Goal: Communication & Community: Connect with others

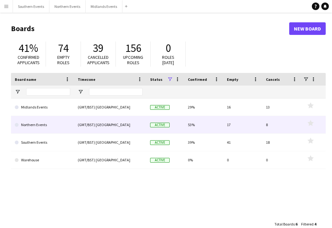
click at [41, 123] on link "Northern Events" at bounding box center [42, 125] width 55 height 18
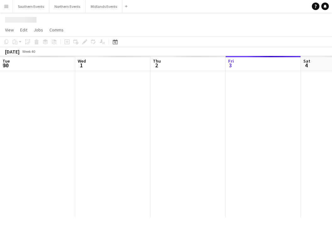
scroll to position [0, 150]
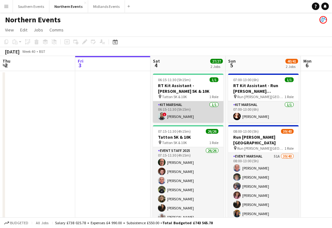
click at [202, 113] on app-card-role "Kit Marshal [DATE] 06:15-11:30 (5h15m) ! [PERSON_NAME]" at bounding box center [188, 111] width 70 height 21
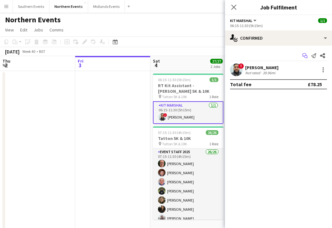
click at [304, 55] on icon "Start chat" at bounding box center [304, 55] width 5 height 5
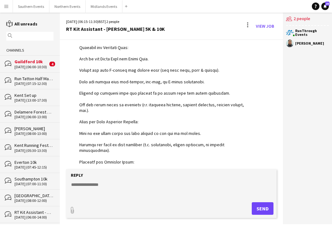
scroll to position [671, 0]
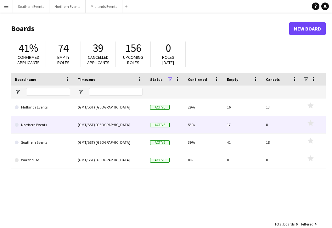
click at [47, 131] on link "Northern Events" at bounding box center [42, 125] width 55 height 18
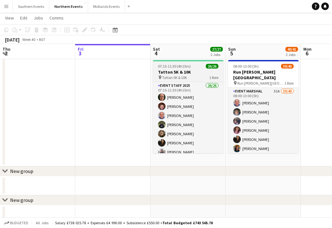
click at [197, 69] on h3 "Tatton 5K & 10K" at bounding box center [188, 72] width 70 height 6
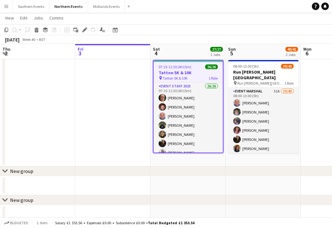
click at [126, 93] on app-date-cell at bounding box center [112, 86] width 75 height 160
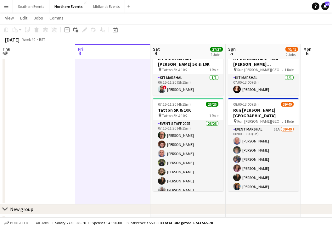
scroll to position [10, 0]
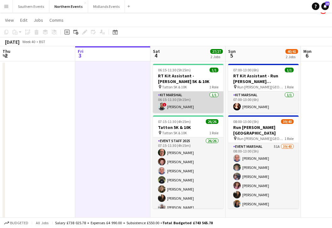
click at [185, 97] on app-card-role "Kit Marshal [DATE] 06:15-11:30 (5h15m) ! [PERSON_NAME]" at bounding box center [188, 101] width 70 height 21
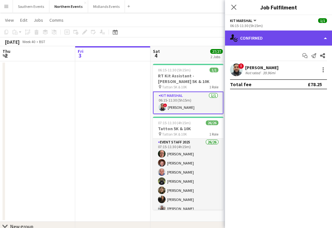
click at [286, 41] on div "single-neutral-actions-check-2 Confirmed" at bounding box center [278, 37] width 107 height 15
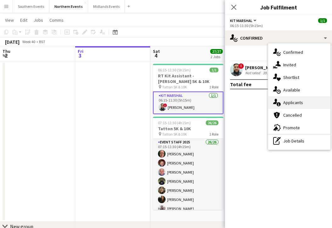
click at [291, 103] on span "Applicants" at bounding box center [293, 103] width 20 height 6
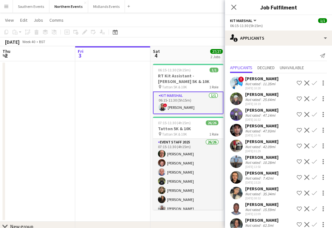
click at [123, 103] on app-date-cell at bounding box center [112, 141] width 75 height 160
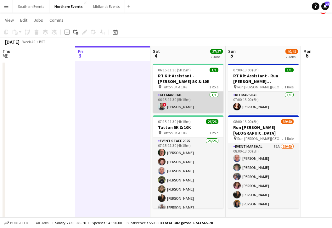
click at [192, 110] on app-card-role "Kit Marshal [DATE] 06:15-11:30 (5h15m) ! [PERSON_NAME]" at bounding box center [188, 101] width 70 height 21
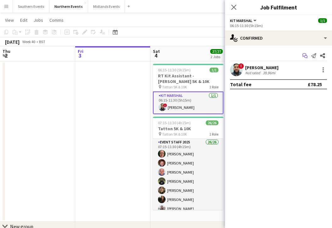
click at [305, 55] on icon "Start chat" at bounding box center [304, 55] width 5 height 5
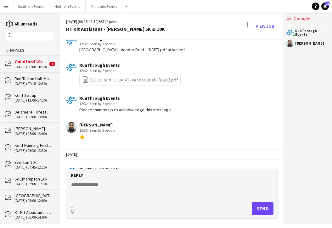
scroll to position [375, 0]
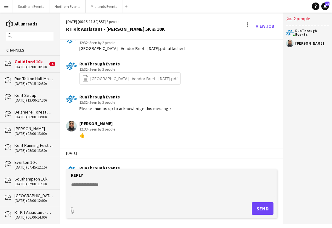
click at [119, 75] on link "file-spreadsheet [GEOGRAPHIC_DATA] - Vendor Brief - [DATE].pdf" at bounding box center [130, 78] width 96 height 7
